Goal: Task Accomplishment & Management: Manage account settings

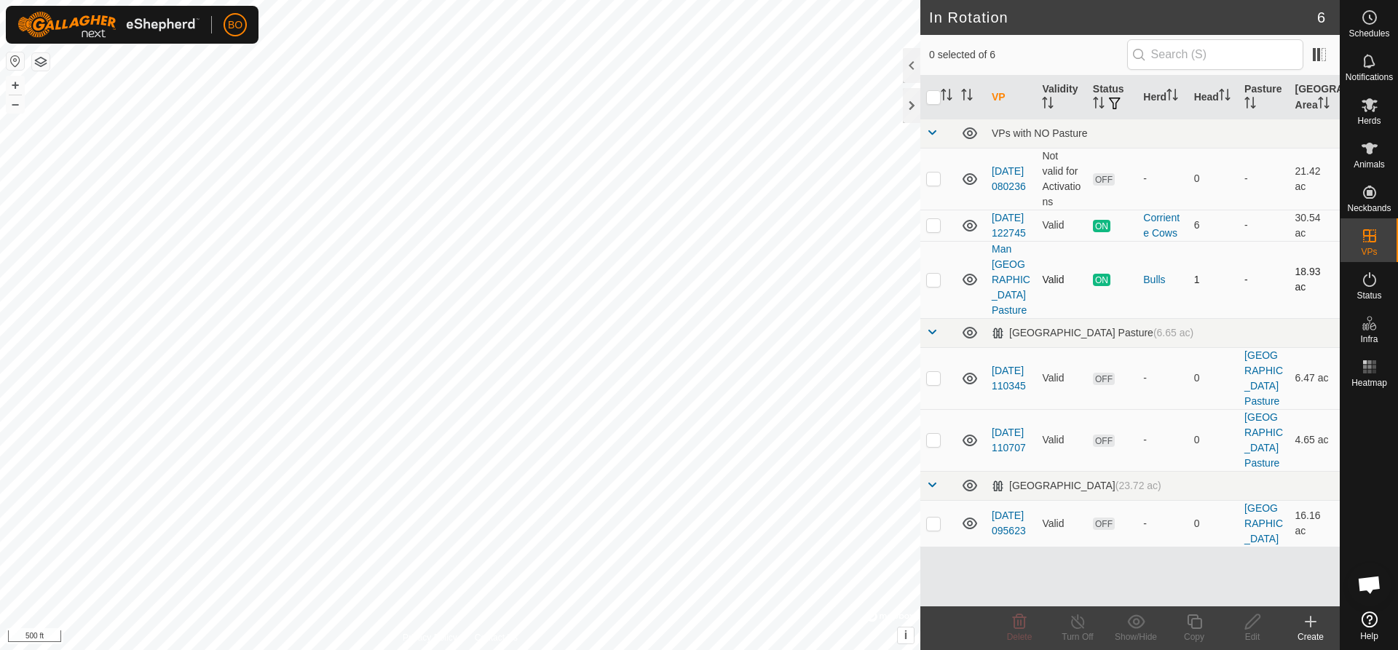
click at [936, 285] on p-checkbox at bounding box center [933, 280] width 15 height 12
checkbox input "true"
click at [1087, 632] on div "Turn Off" at bounding box center [1077, 636] width 58 height 13
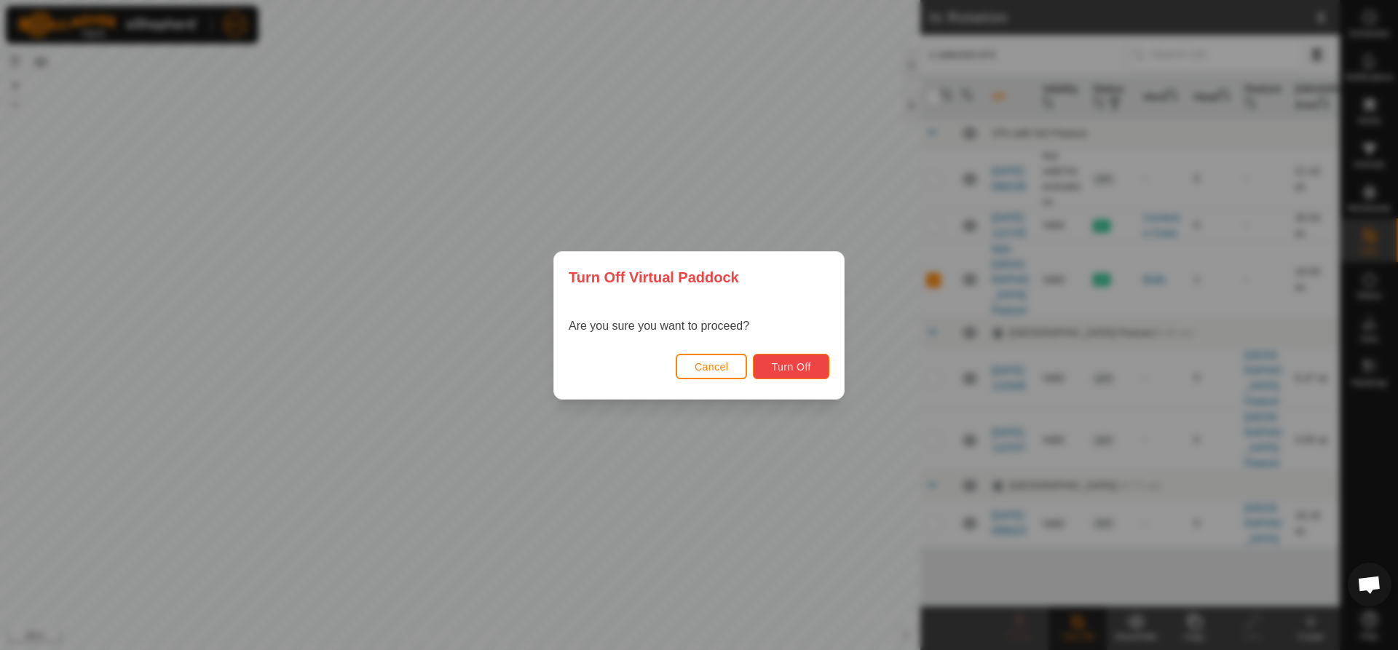
click at [782, 372] on span "Turn Off" at bounding box center [791, 367] width 40 height 12
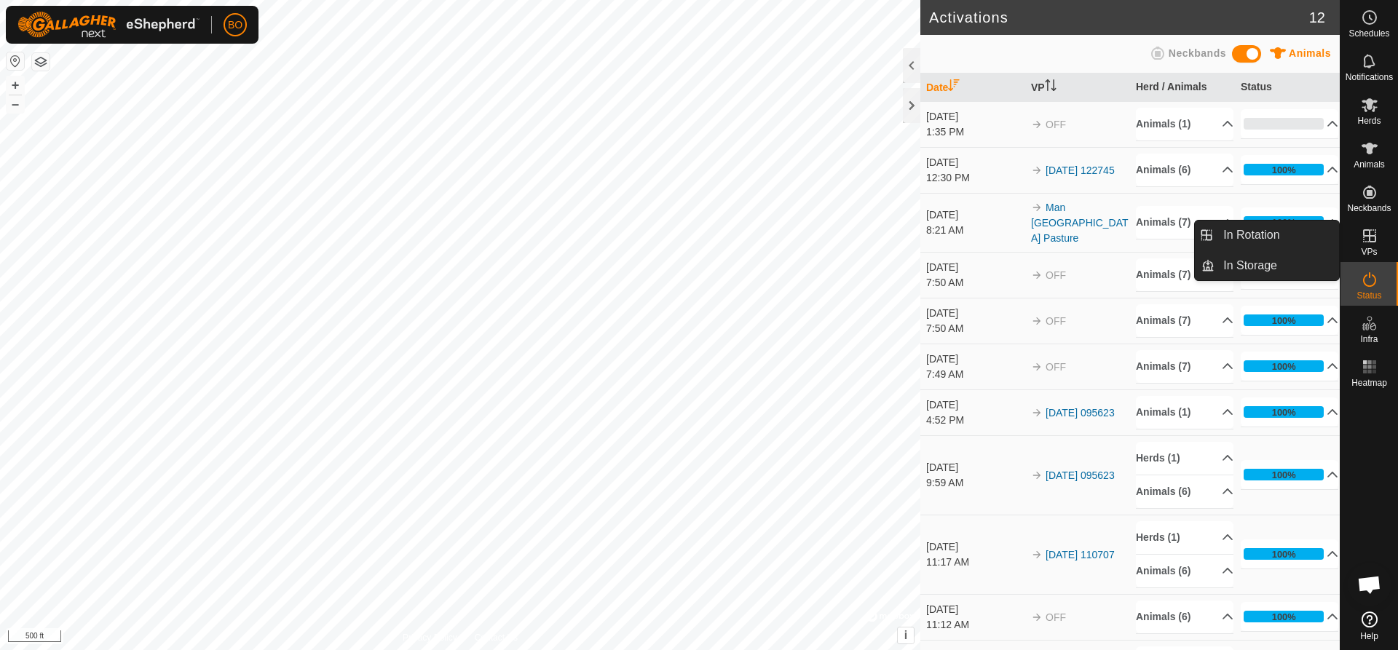
click at [1362, 251] on span "VPs" at bounding box center [1368, 251] width 16 height 9
click at [1364, 239] on icon at bounding box center [1368, 235] width 17 height 17
click at [1376, 247] on span "VPs" at bounding box center [1368, 251] width 16 height 9
click at [1367, 239] on icon at bounding box center [1368, 235] width 17 height 17
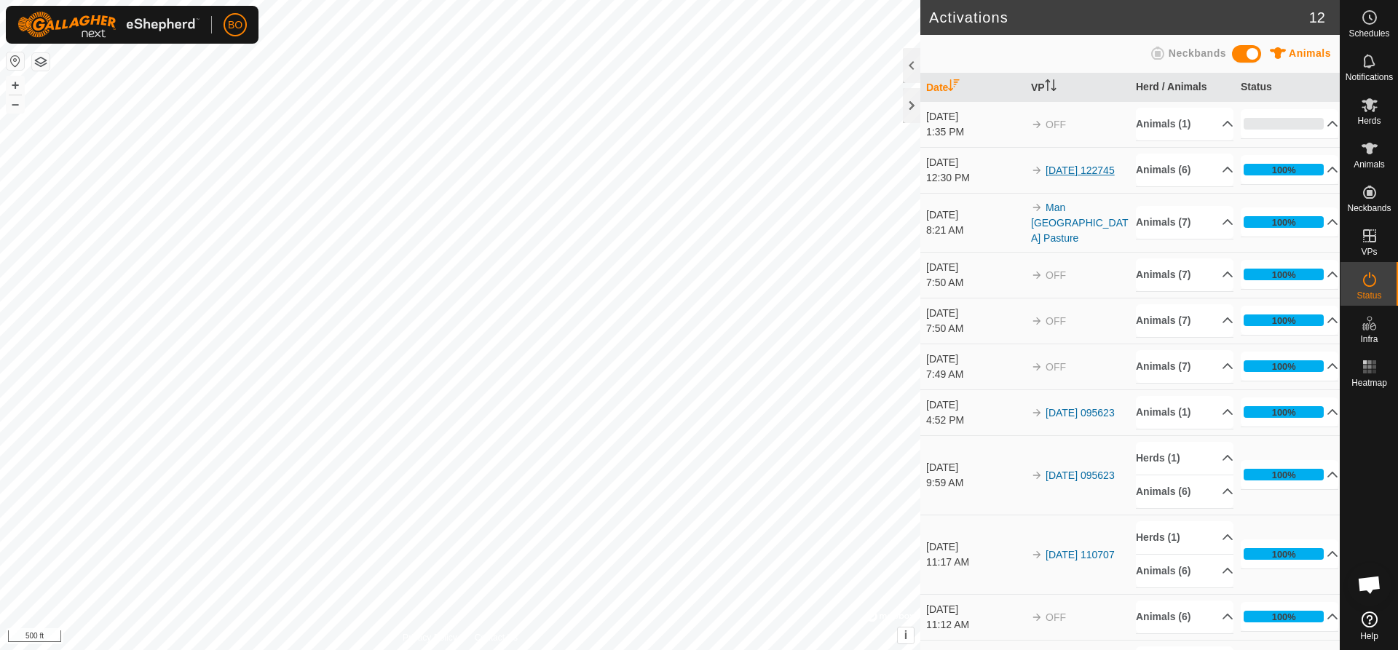
click at [1063, 165] on link "[DATE] 122745" at bounding box center [1079, 171] width 69 height 12
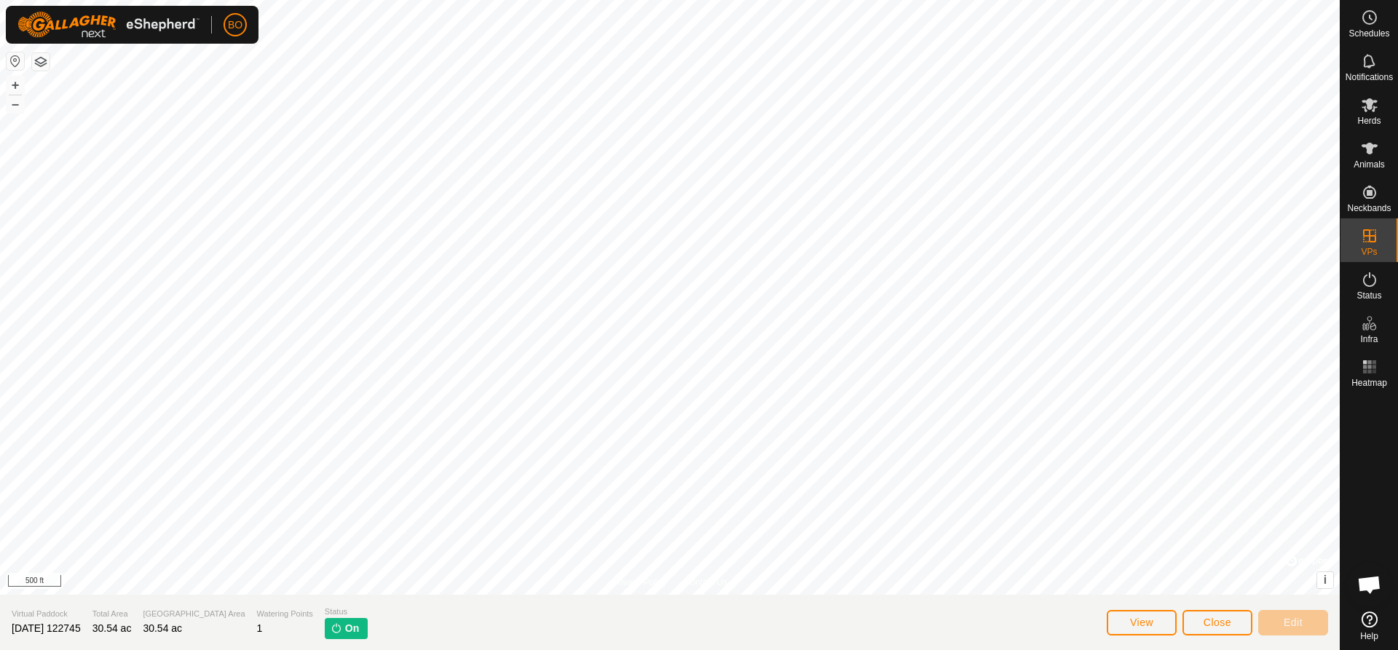
click at [49, 633] on span "[DATE] 122745" at bounding box center [46, 628] width 69 height 12
click at [69, 627] on span "[DATE] 122745" at bounding box center [46, 628] width 69 height 12
click at [548, 606] on section "Virtual Paddock [DATE] 122745 Total Area 30.54 ac Grazing Area 30.54 ac Waterin…" at bounding box center [669, 622] width 1339 height 55
click at [1210, 625] on span "Close" at bounding box center [1217, 623] width 28 height 12
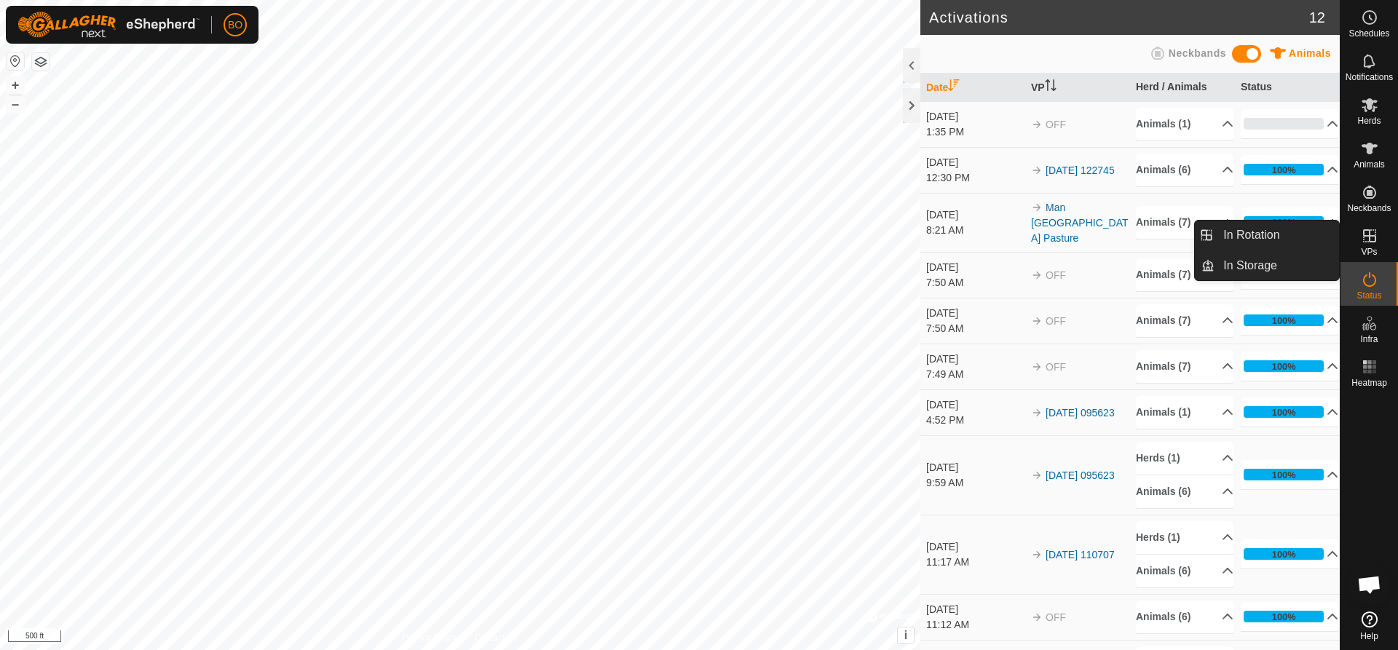
click at [1384, 230] on div "VPs" at bounding box center [1369, 240] width 58 height 44
click at [1371, 240] on icon at bounding box center [1368, 235] width 17 height 17
click at [1363, 237] on icon at bounding box center [1369, 235] width 13 height 13
click at [1257, 239] on link "In Rotation" at bounding box center [1276, 235] width 124 height 29
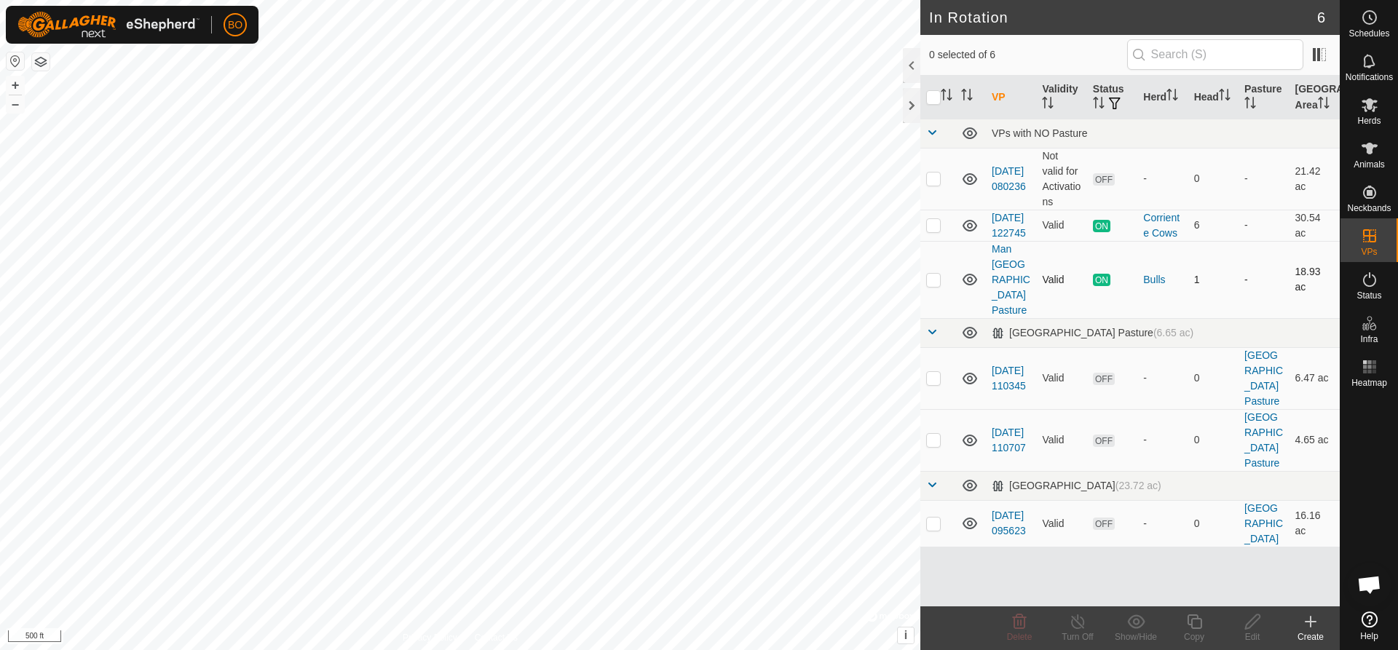
click at [931, 296] on td at bounding box center [937, 279] width 35 height 77
click at [933, 285] on p-checkbox at bounding box center [933, 280] width 15 height 12
checkbox input "false"
click at [1009, 239] on link "[DATE] 122745" at bounding box center [1008, 225] width 34 height 27
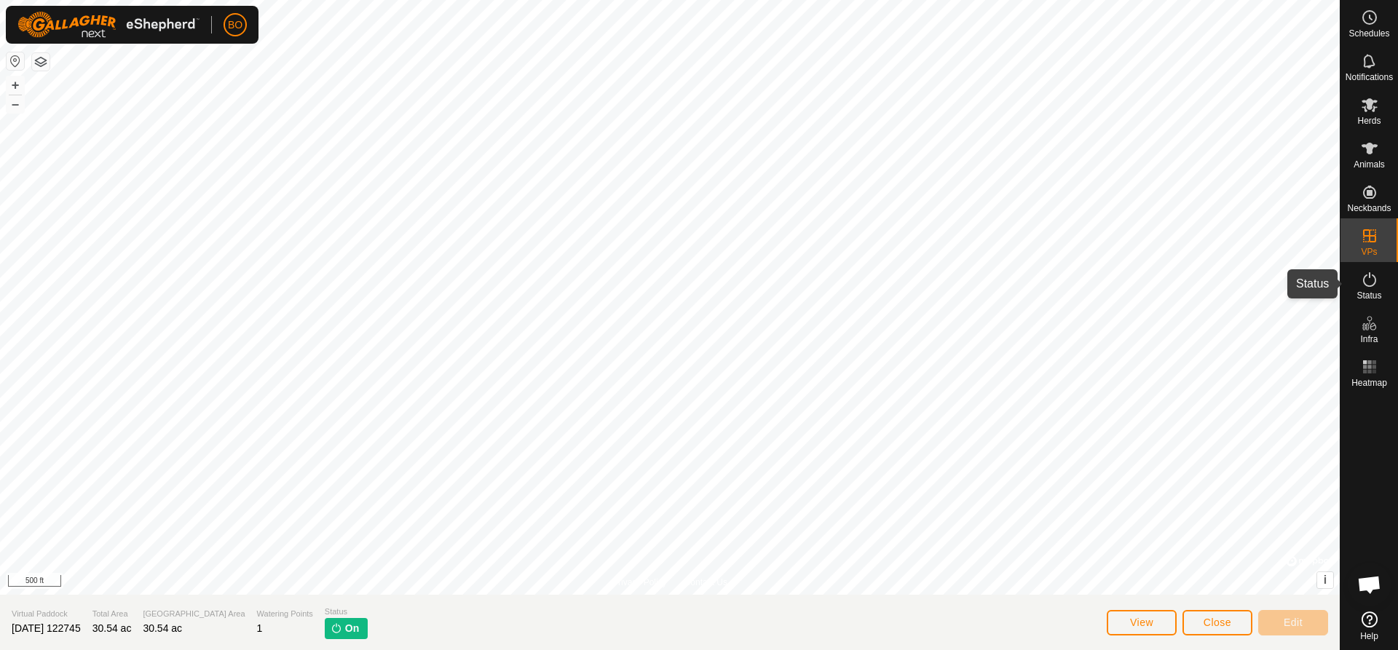
click at [1373, 304] on div "Status" at bounding box center [1369, 284] width 58 height 44
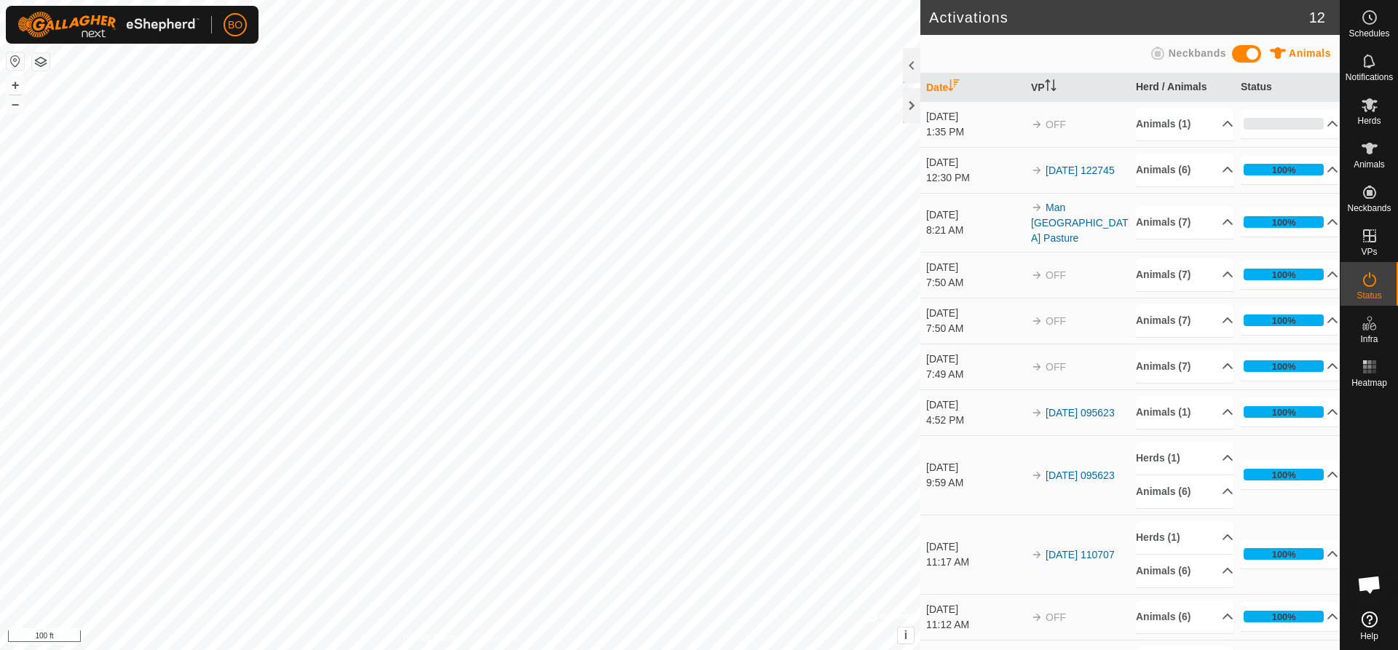
click at [1299, 428] on div "Activations 12 Animals Neckbands Date VP Herd / Animals Status Aug 27, 2025 1:3…" at bounding box center [669, 325] width 1339 height 650
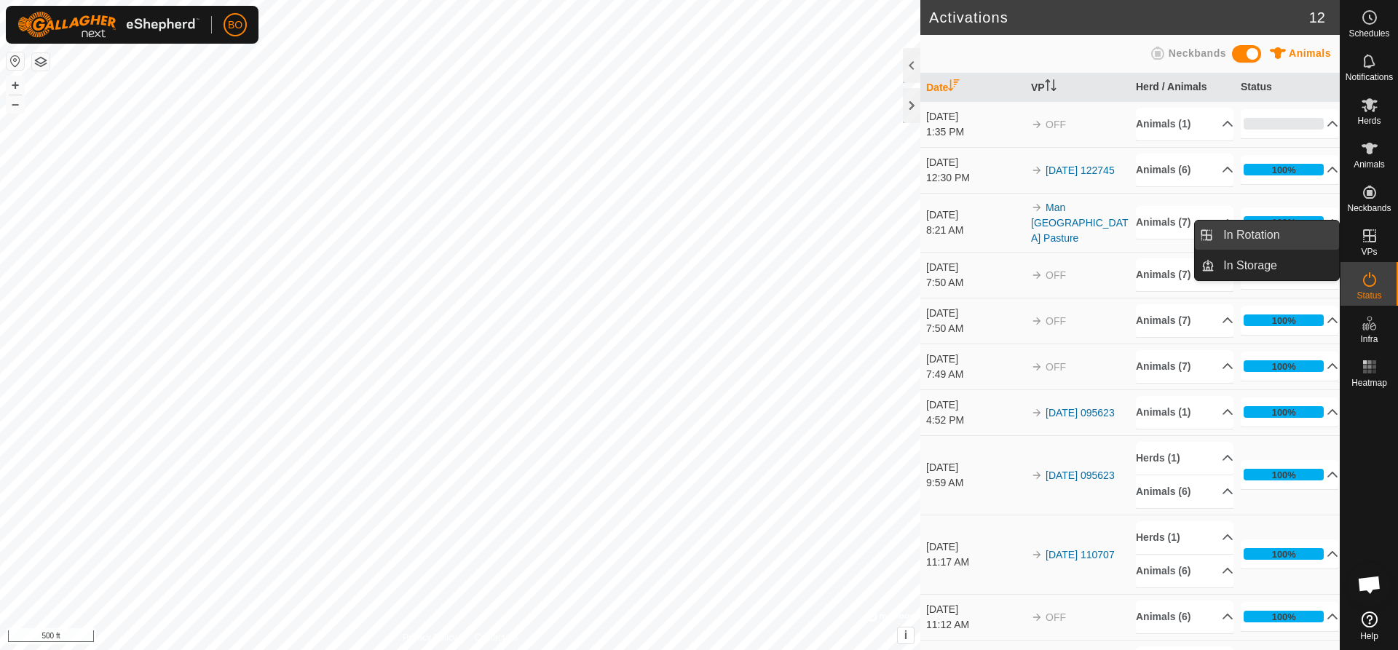
click at [1280, 243] on link "In Rotation" at bounding box center [1276, 235] width 124 height 29
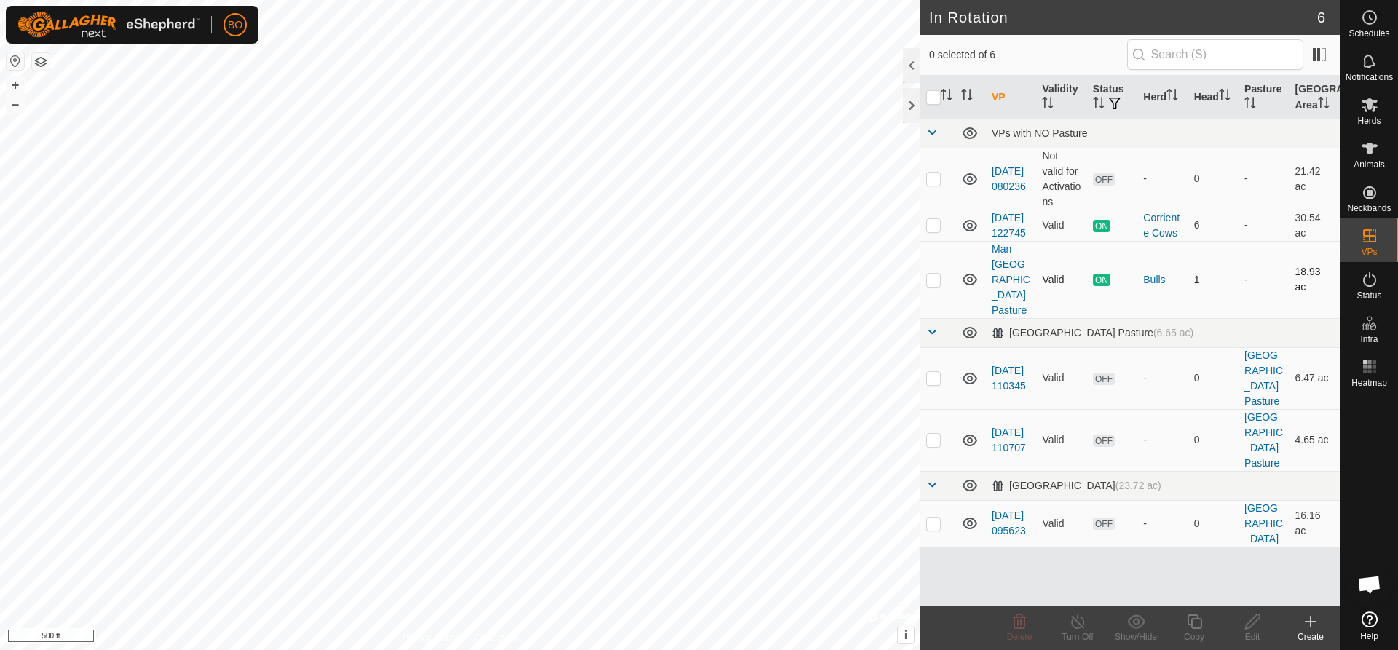
click at [932, 285] on p-checkbox at bounding box center [933, 280] width 15 height 12
checkbox input "true"
click at [1080, 626] on line at bounding box center [1077, 623] width 12 height 12
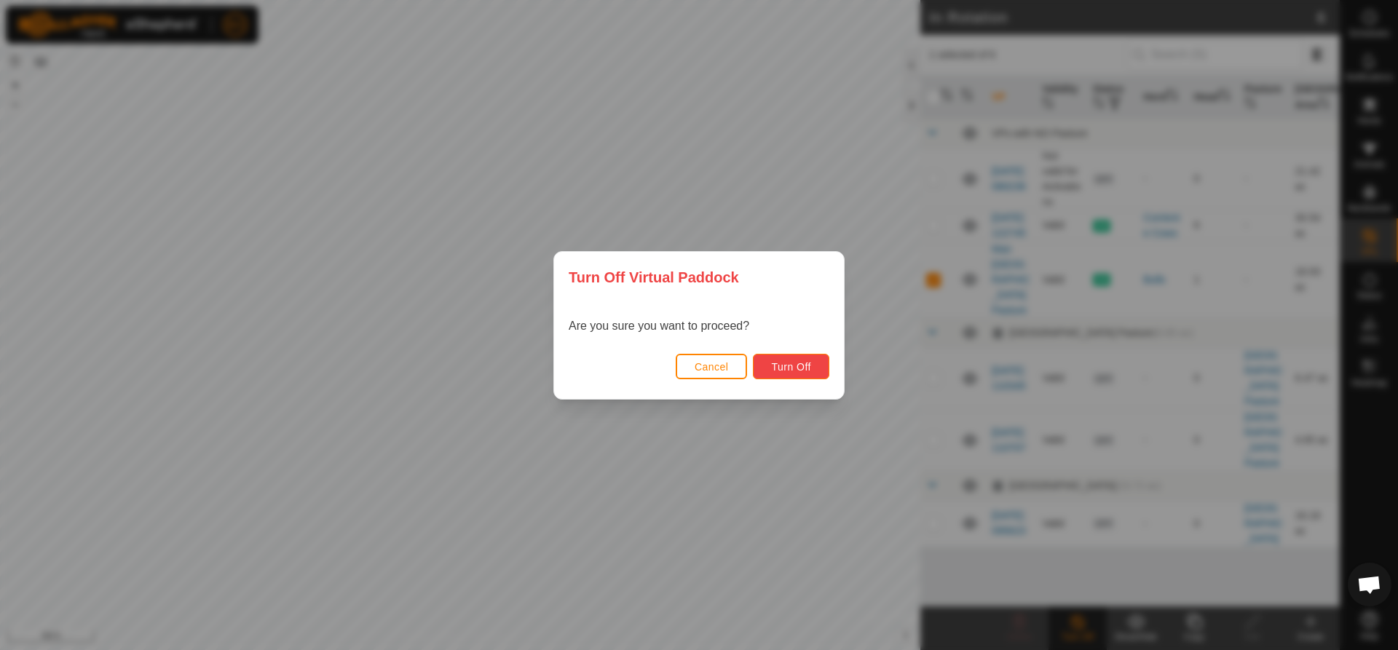
click at [792, 366] on span "Turn Off" at bounding box center [791, 367] width 40 height 12
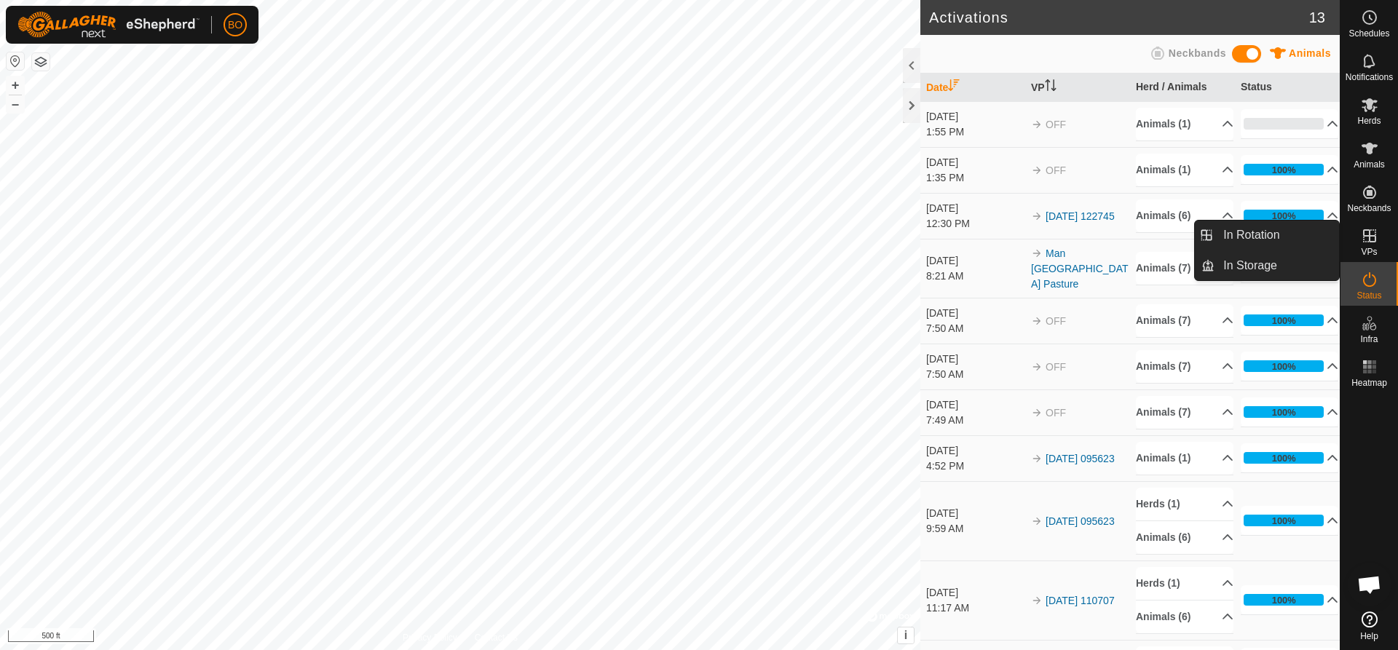
click at [1368, 250] on span "VPs" at bounding box center [1368, 251] width 16 height 9
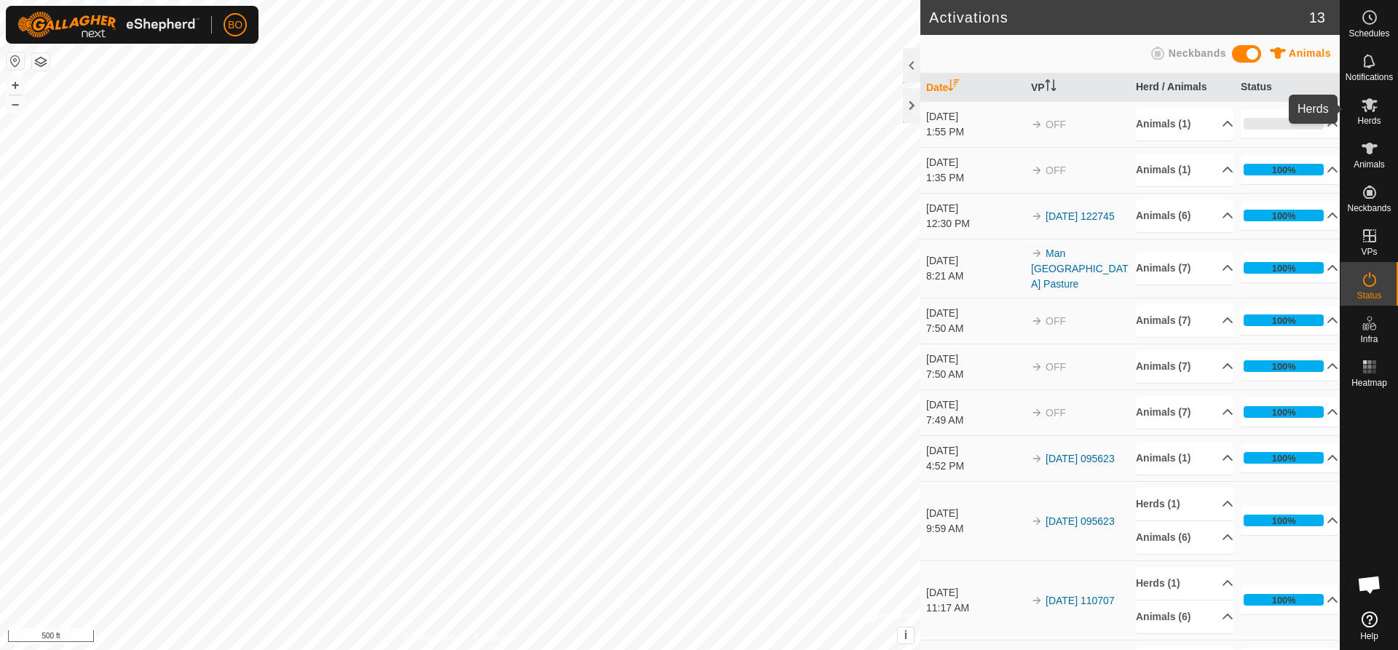
click at [1372, 122] on span "Herds" at bounding box center [1368, 120] width 23 height 9
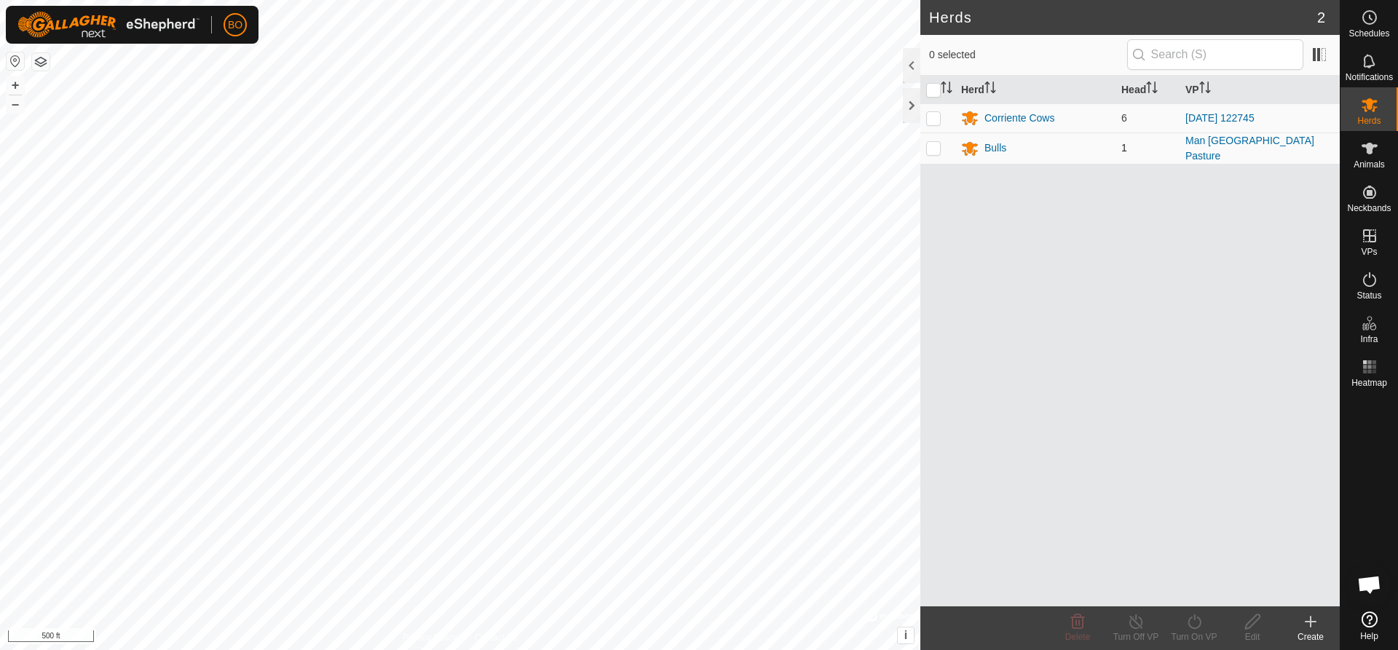
click at [935, 147] on p-checkbox at bounding box center [933, 148] width 15 height 12
checkbox input "true"
click at [1371, 158] on es-animals-svg-icon at bounding box center [1369, 148] width 26 height 23
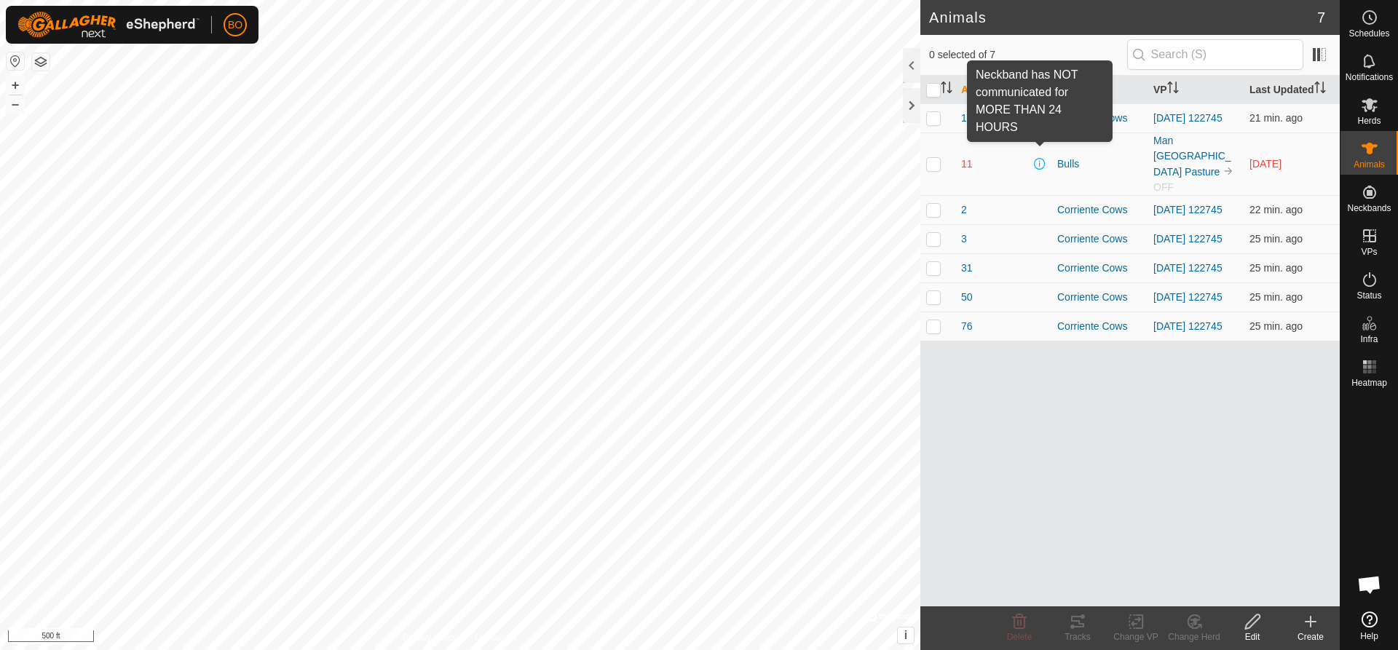
click at [1040, 158] on span at bounding box center [1040, 164] width 12 height 12
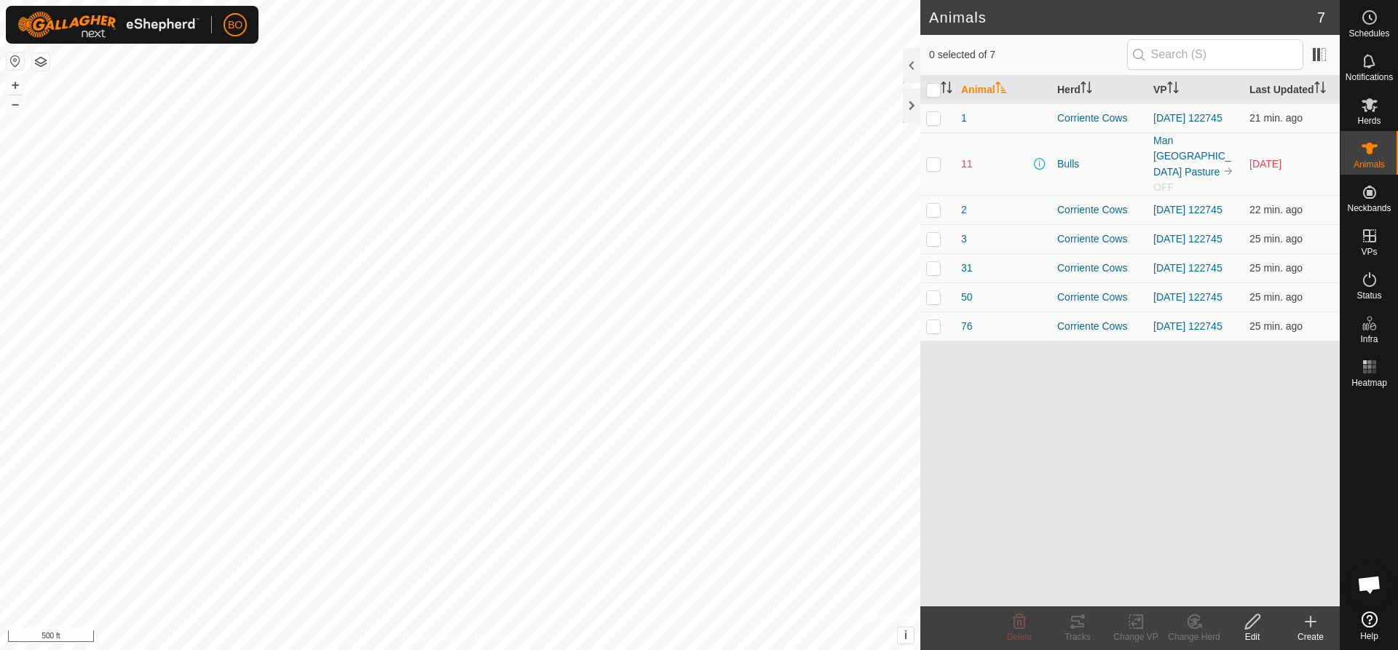
click at [927, 158] on p-checkbox at bounding box center [933, 164] width 15 height 12
click at [935, 158] on p-checkbox at bounding box center [933, 164] width 15 height 12
checkbox input "false"
click at [934, 114] on p-checkbox at bounding box center [933, 118] width 15 height 12
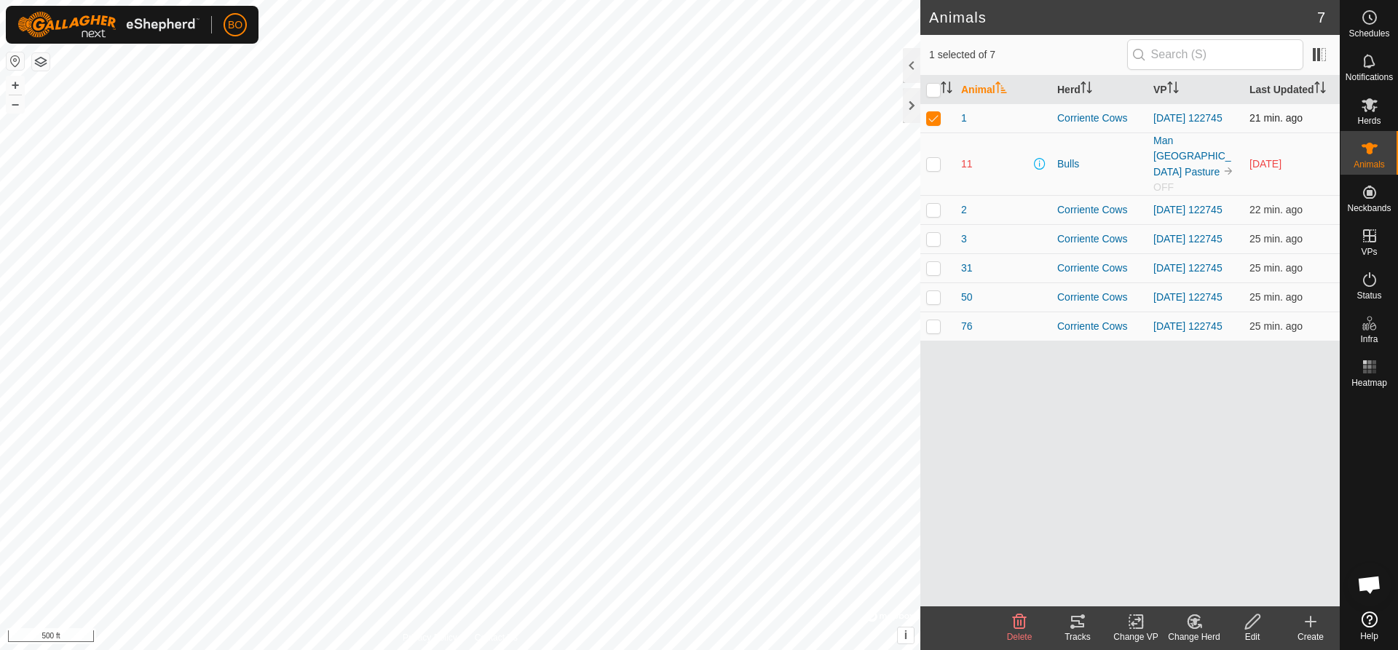
checkbox input "false"
